Goal: Find specific page/section: Find specific page/section

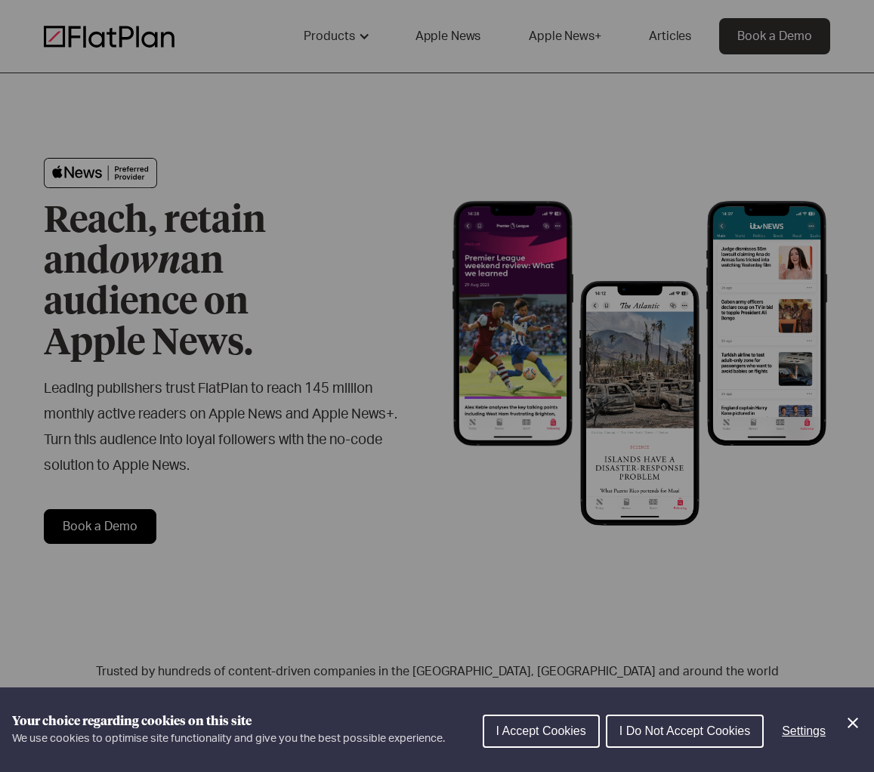
click at [677, 727] on span "I Do Not Accept Cookies" at bounding box center [684, 730] width 131 height 13
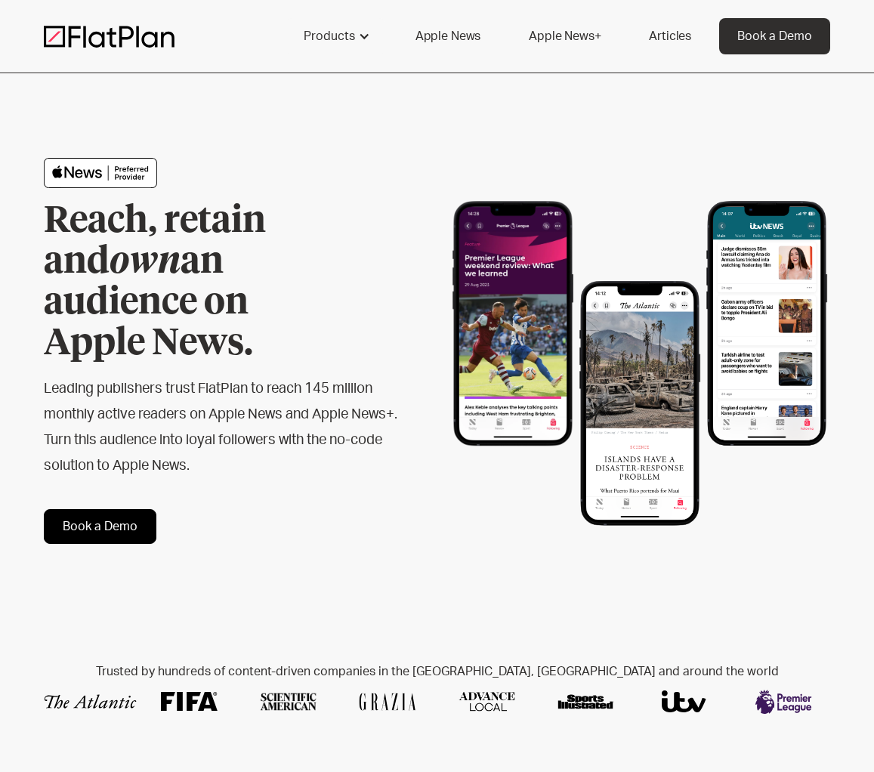
click at [438, 36] on link "Apple News" at bounding box center [447, 36] width 101 height 36
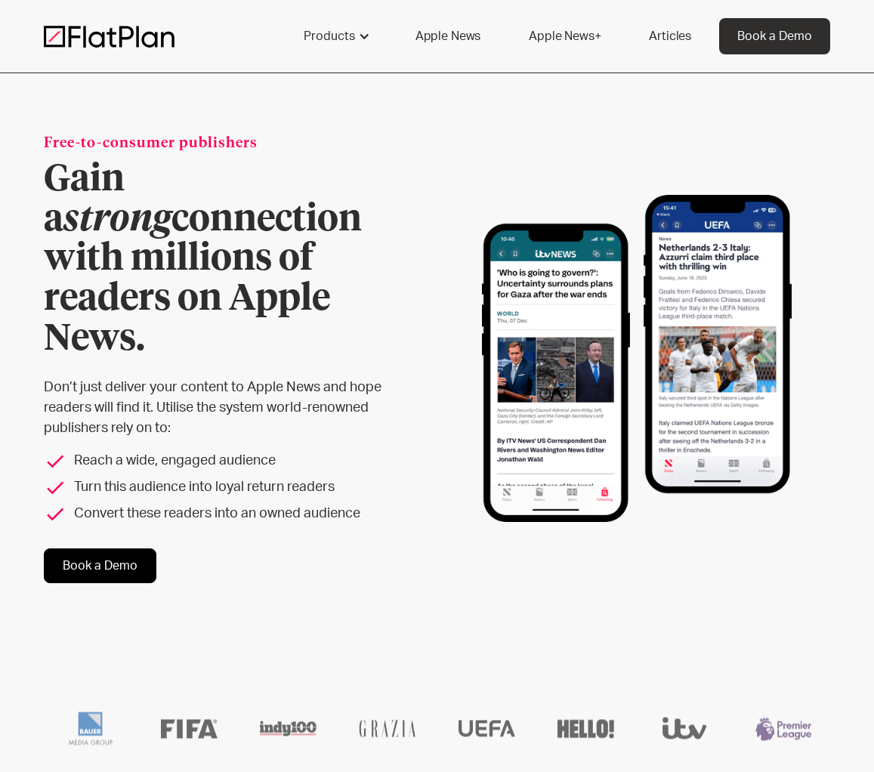
click at [573, 32] on link "Apple News+" at bounding box center [565, 36] width 108 height 36
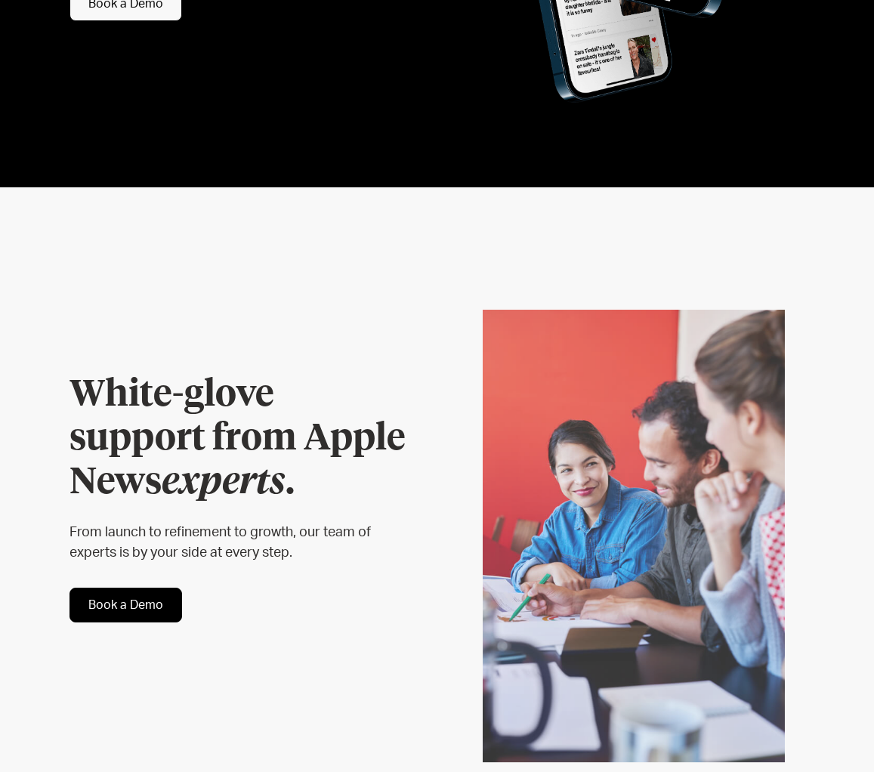
scroll to position [3574, 0]
